Goal: Transaction & Acquisition: Book appointment/travel/reservation

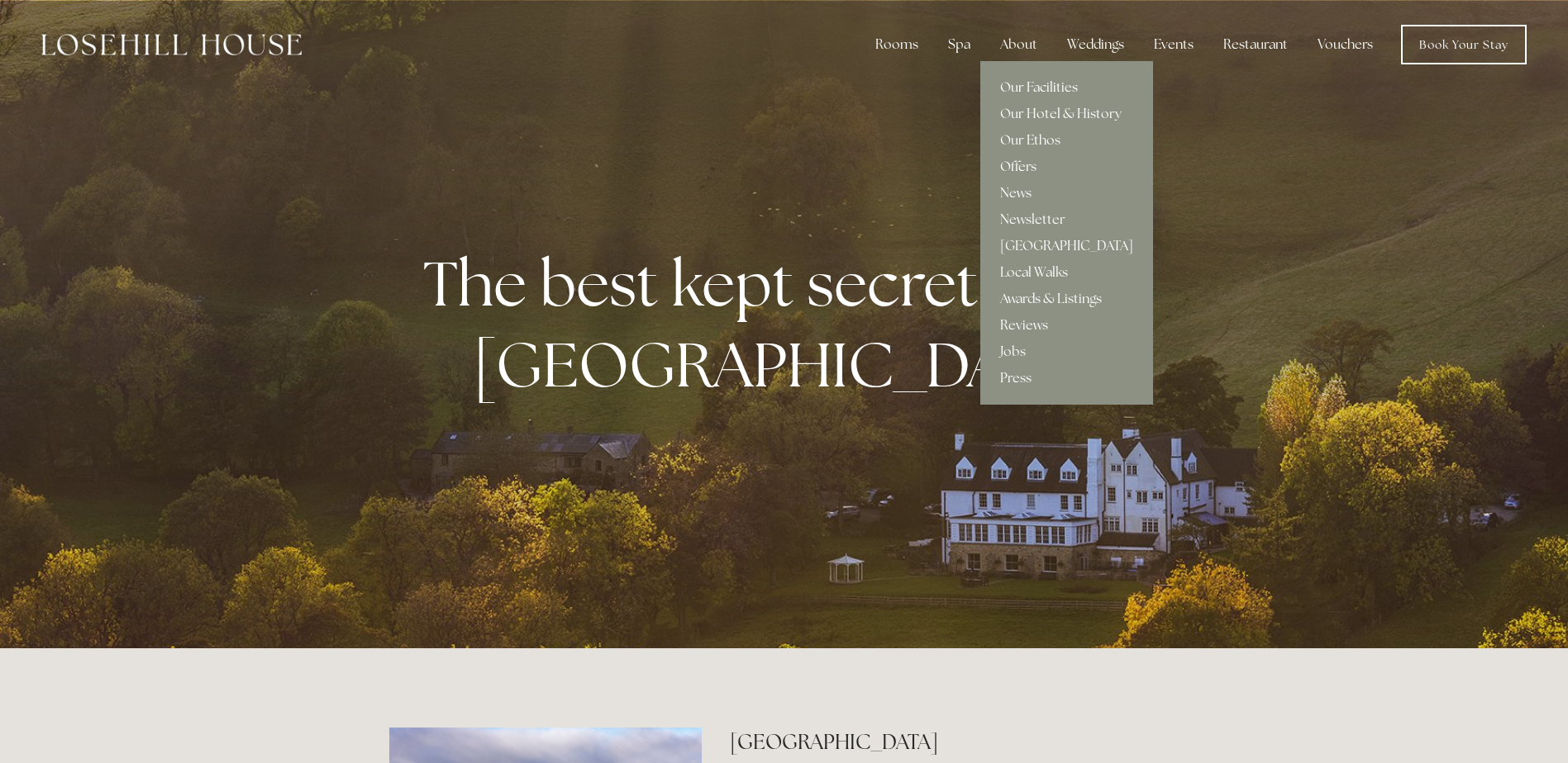
click at [1034, 84] on link "Our Facilities" at bounding box center [1066, 88] width 172 height 26
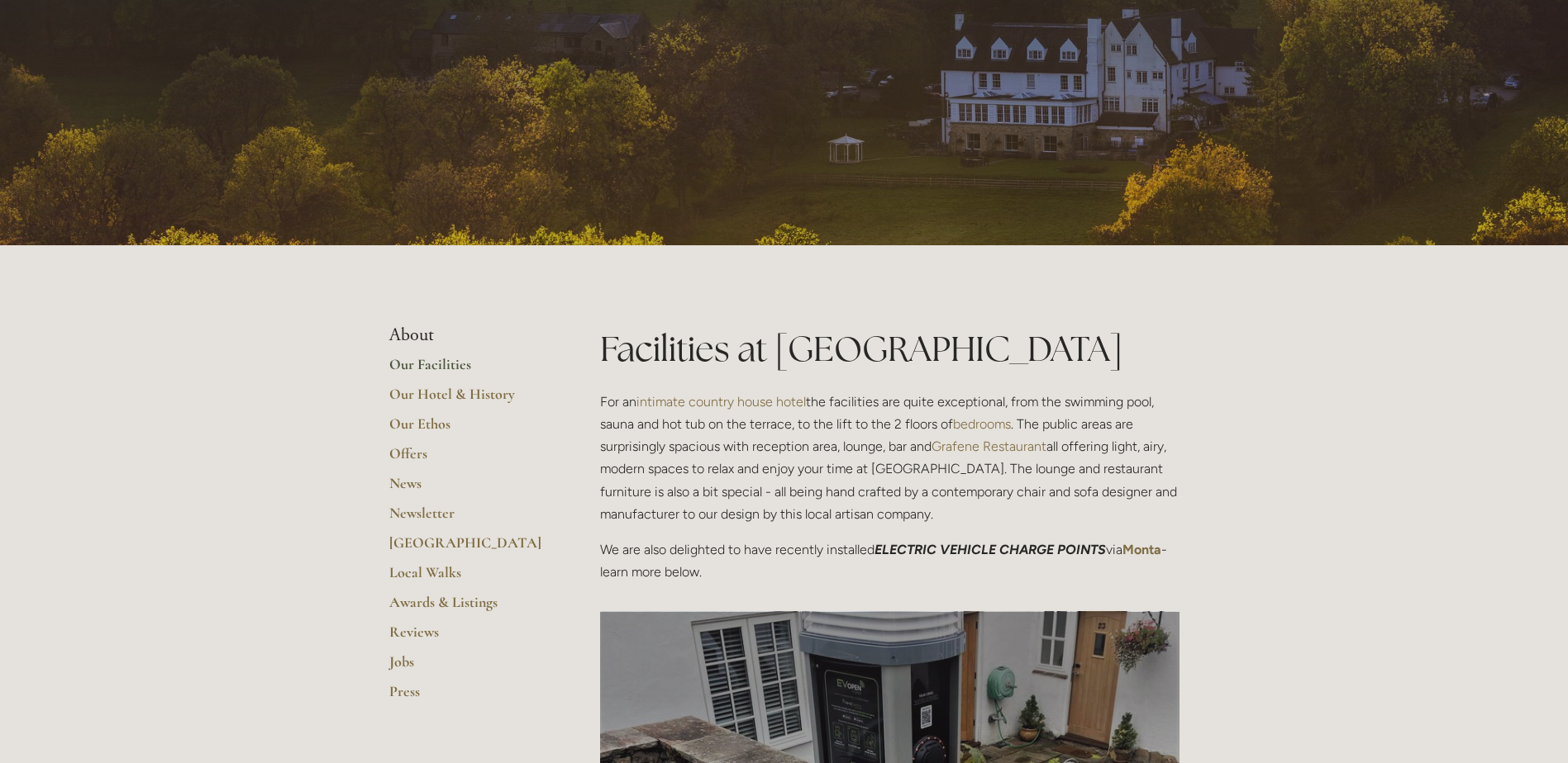
scroll to position [83, 0]
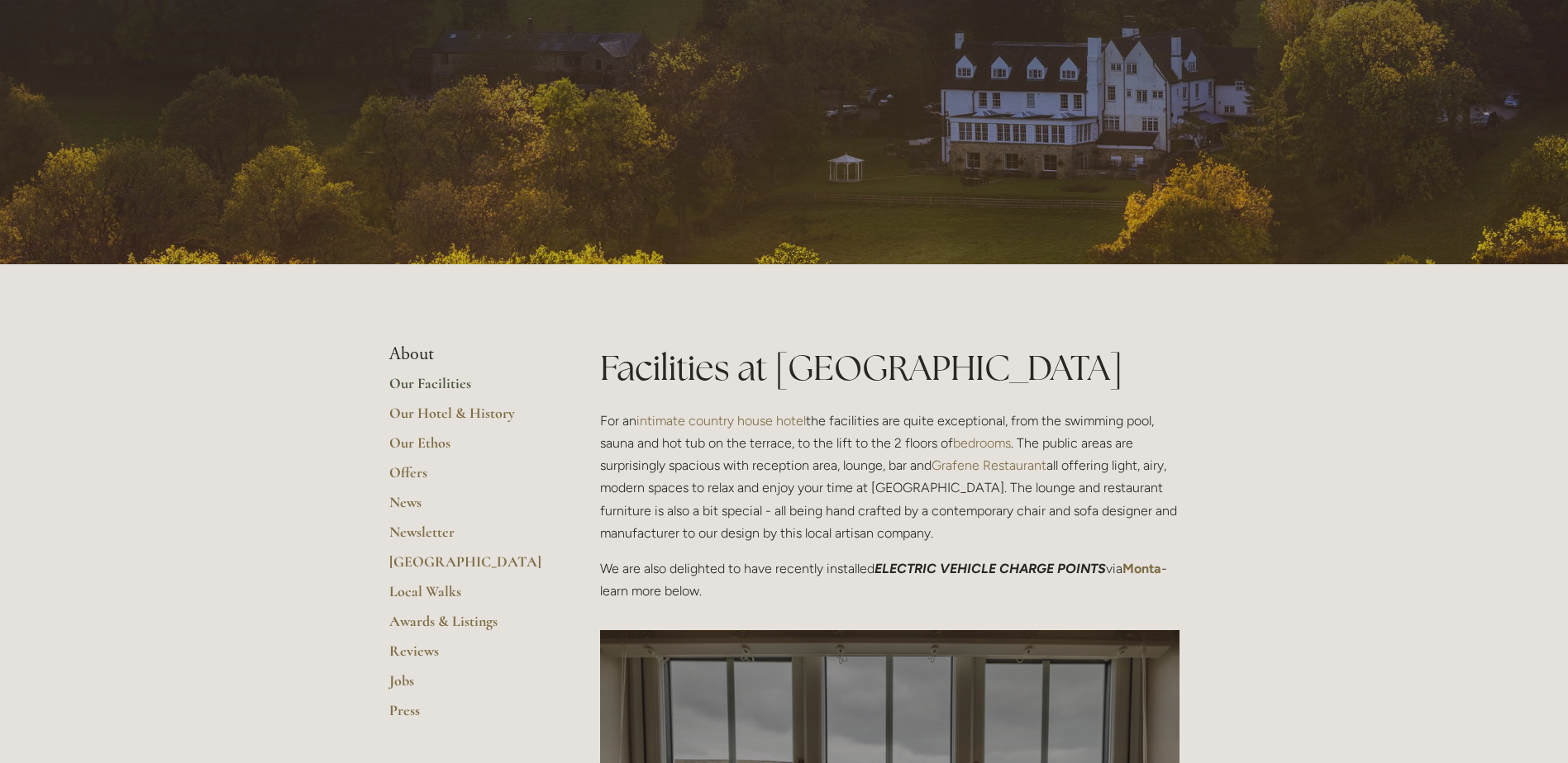
click at [420, 388] on link "Our Facilities" at bounding box center [468, 389] width 158 height 30
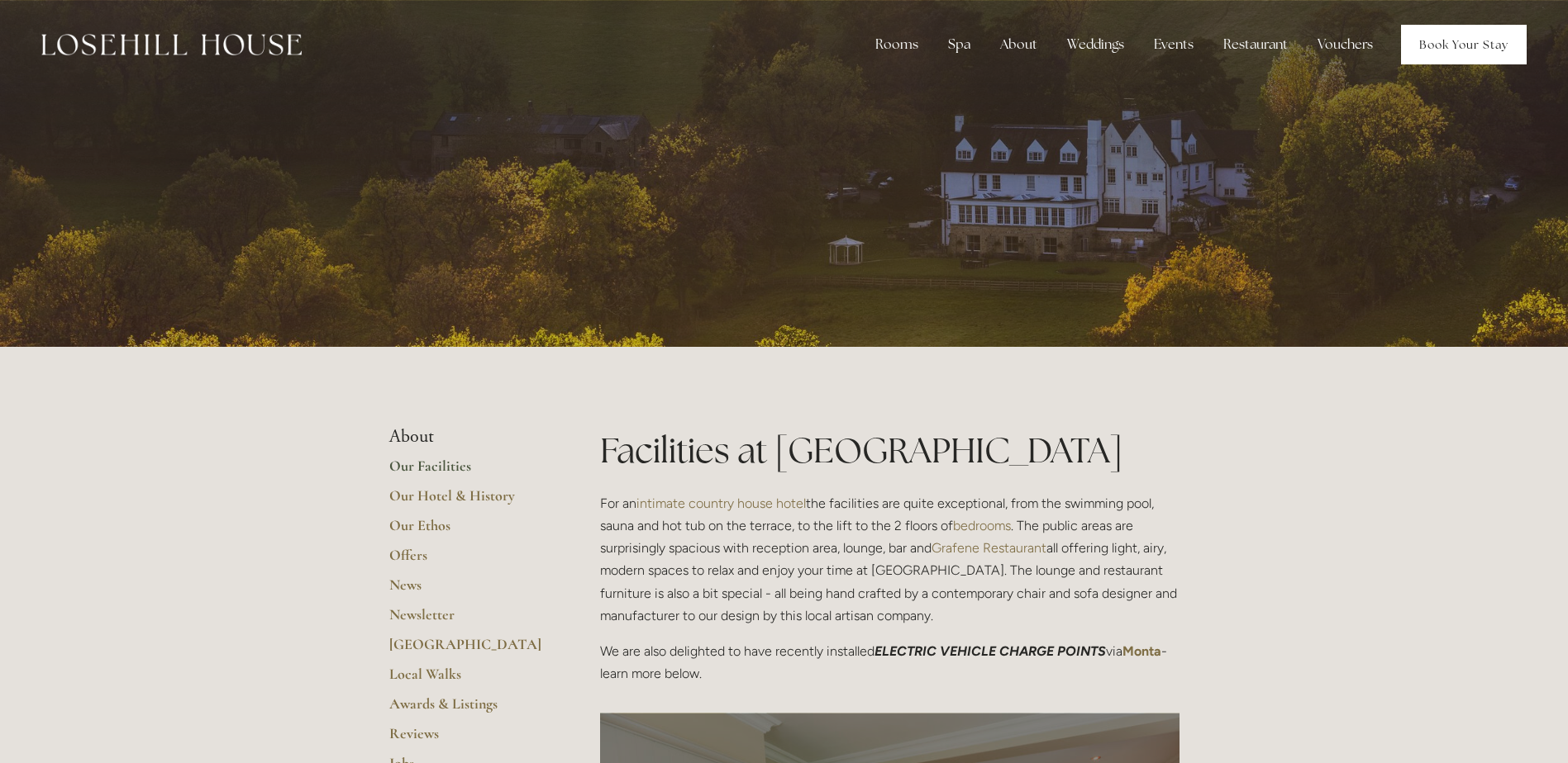
click at [1432, 42] on link "Book Your Stay" at bounding box center [1464, 45] width 126 height 40
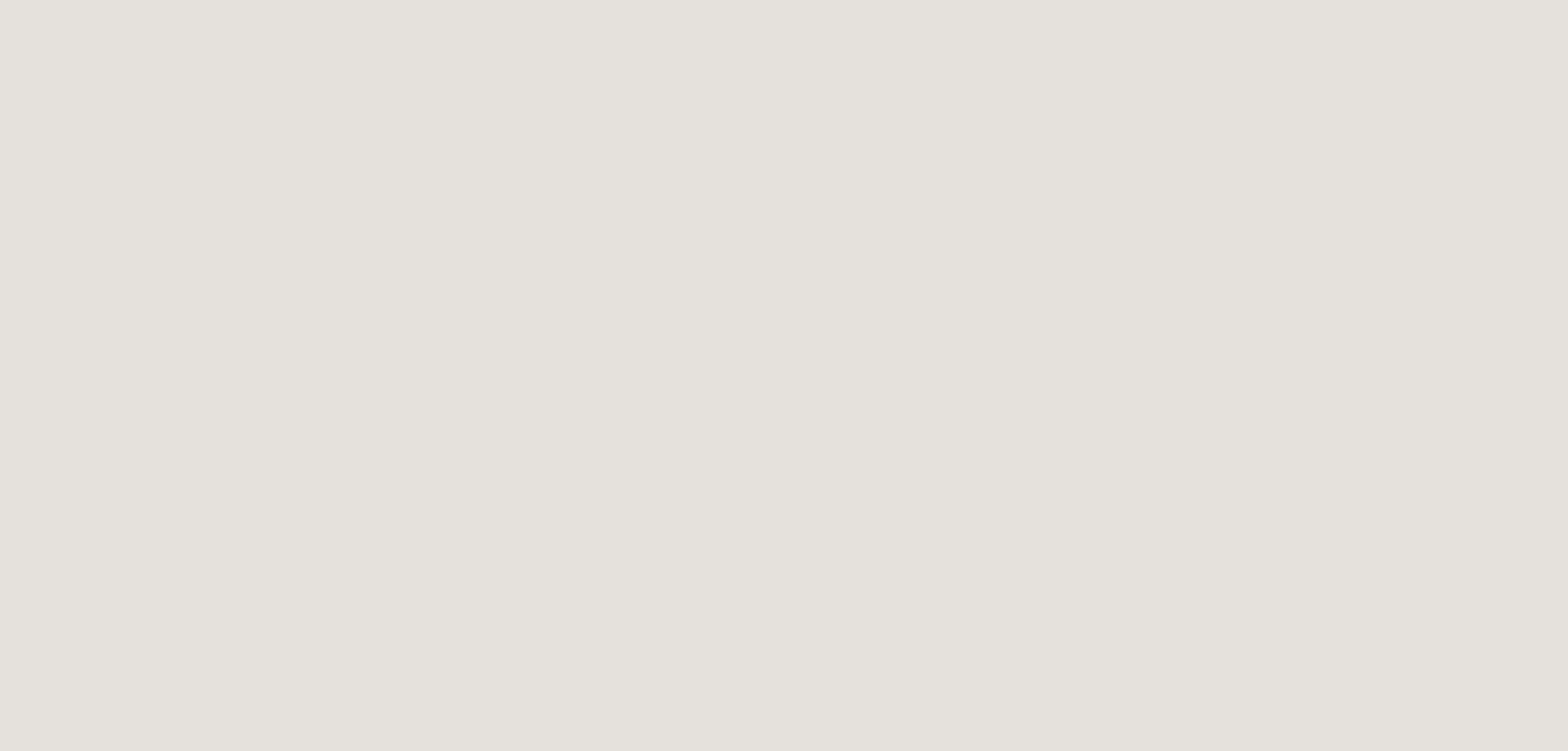
scroll to position [172, 0]
